Goal: Navigation & Orientation: Find specific page/section

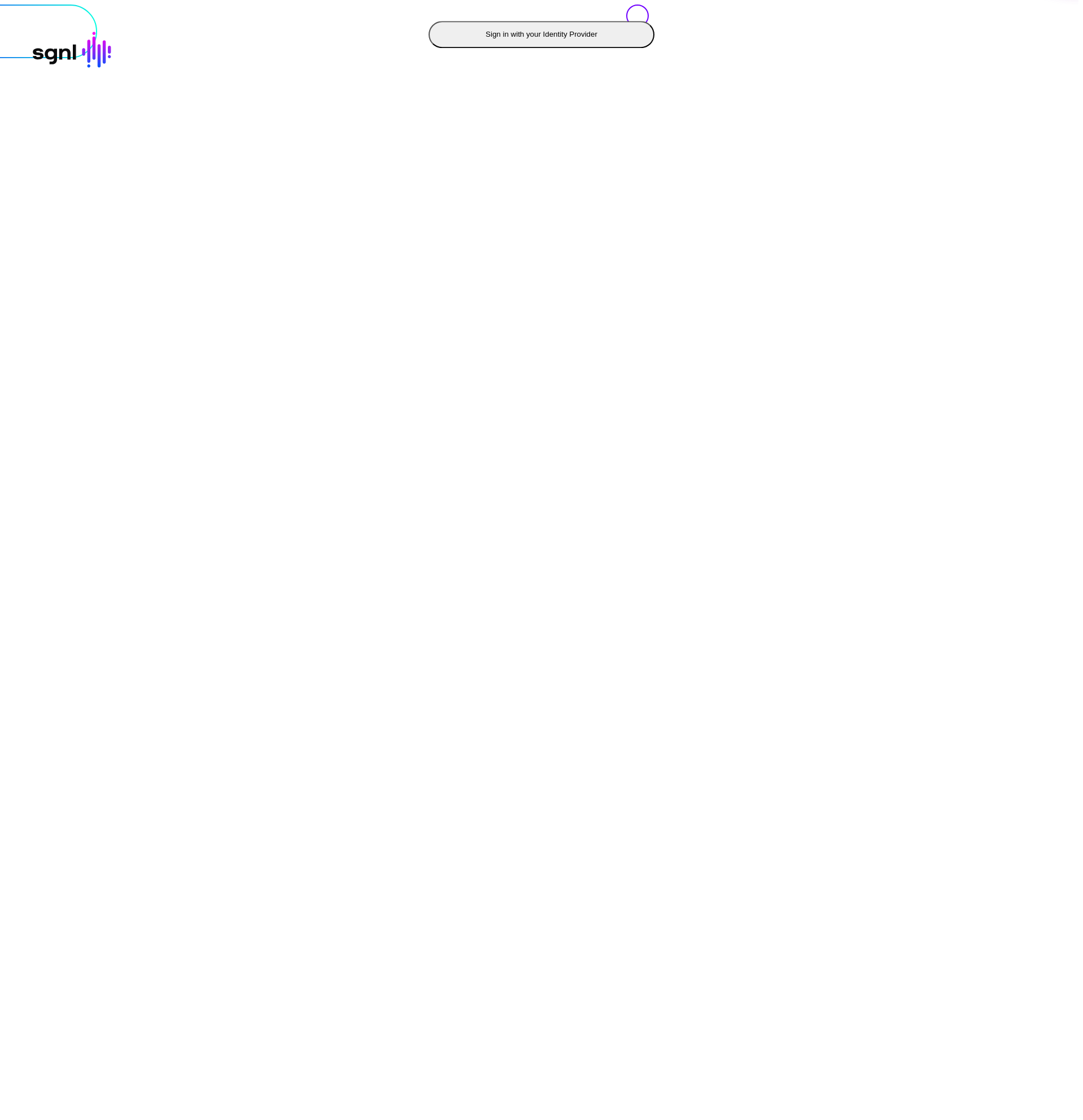
click at [429, 48] on button "Sign in with your Identity Provider" at bounding box center [542, 34] width 226 height 27
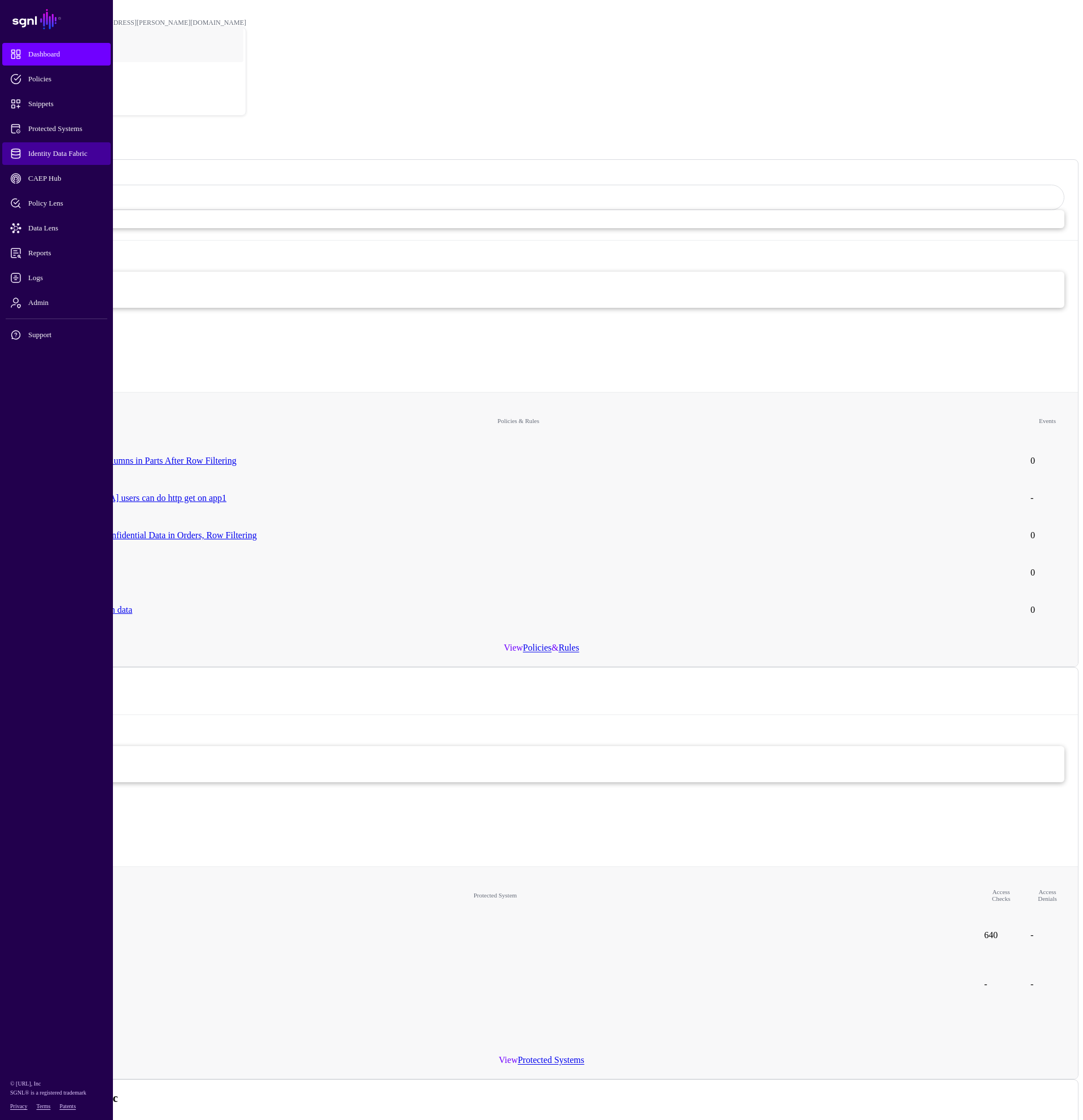
click at [70, 152] on span "Identity Data Fabric" at bounding box center [65, 154] width 111 height 11
